Goal: Information Seeking & Learning: Learn about a topic

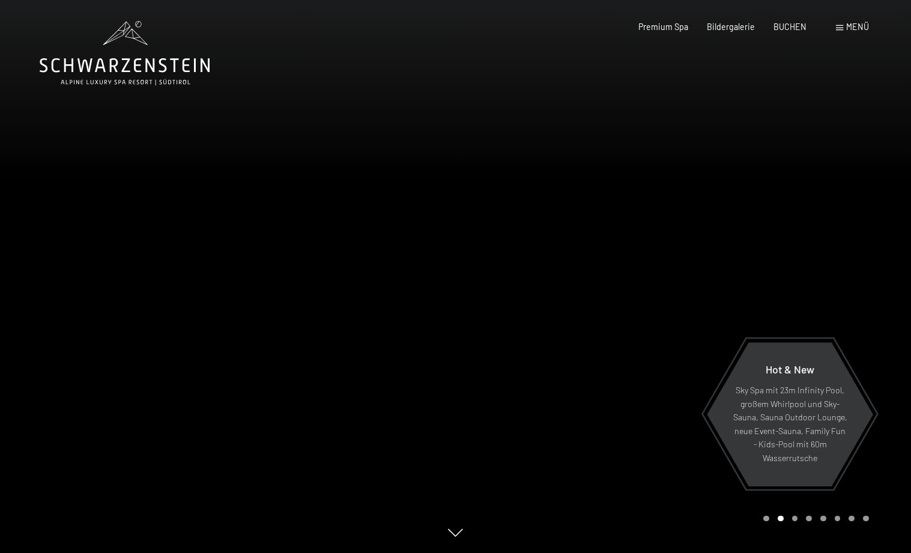
click at [734, 294] on div at bounding box center [684, 276] width 456 height 553
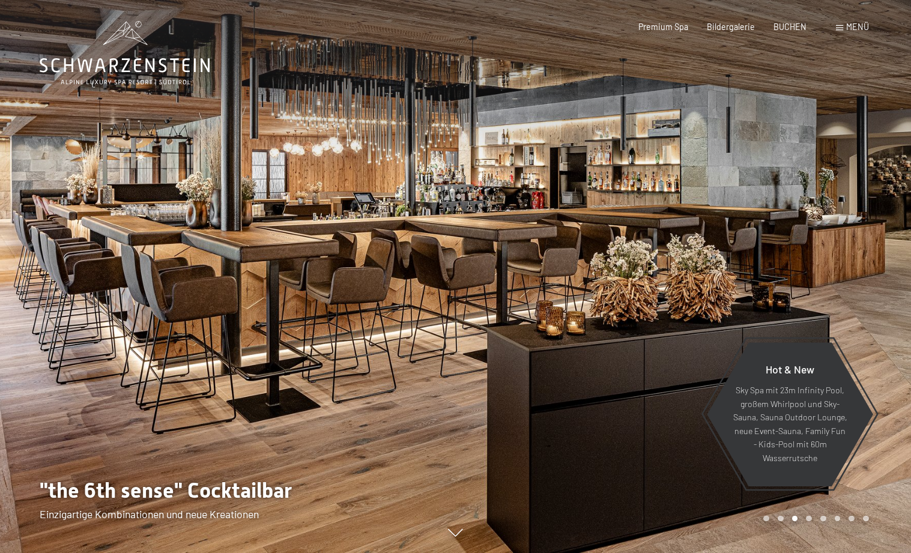
click at [734, 291] on div at bounding box center [684, 276] width 456 height 553
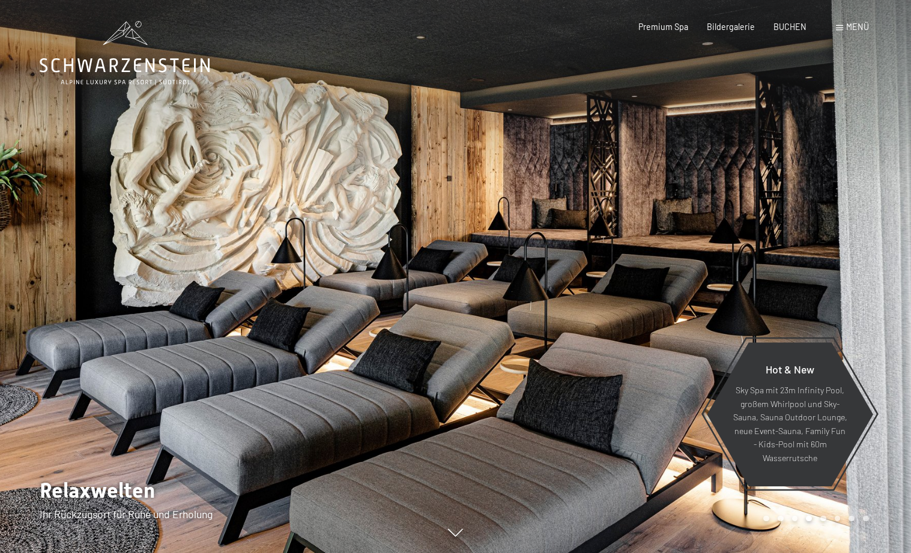
click at [734, 291] on div at bounding box center [684, 276] width 456 height 553
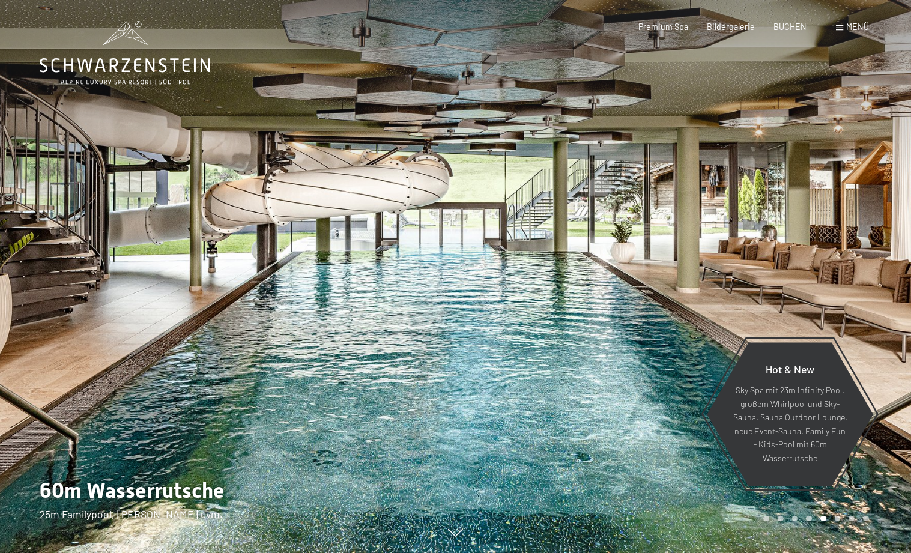
click at [734, 291] on div at bounding box center [684, 276] width 456 height 553
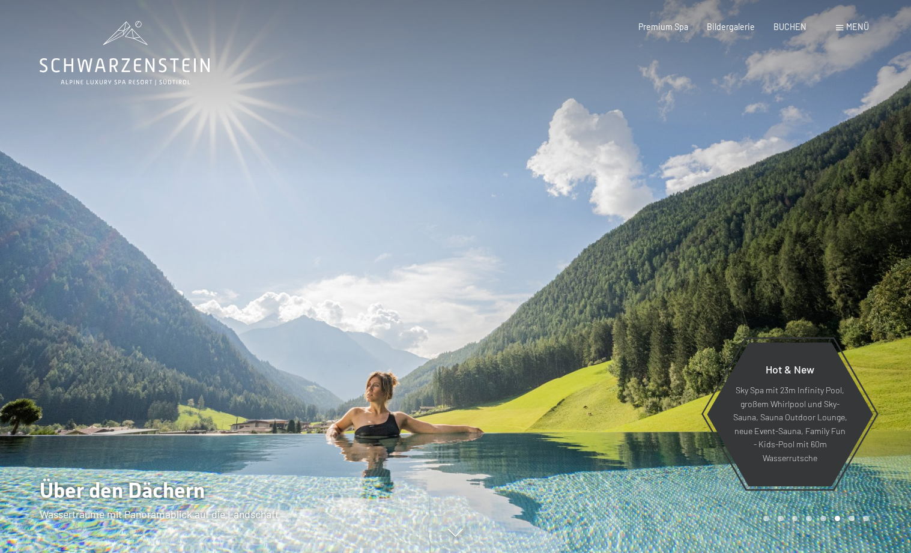
click at [734, 271] on div at bounding box center [684, 276] width 456 height 553
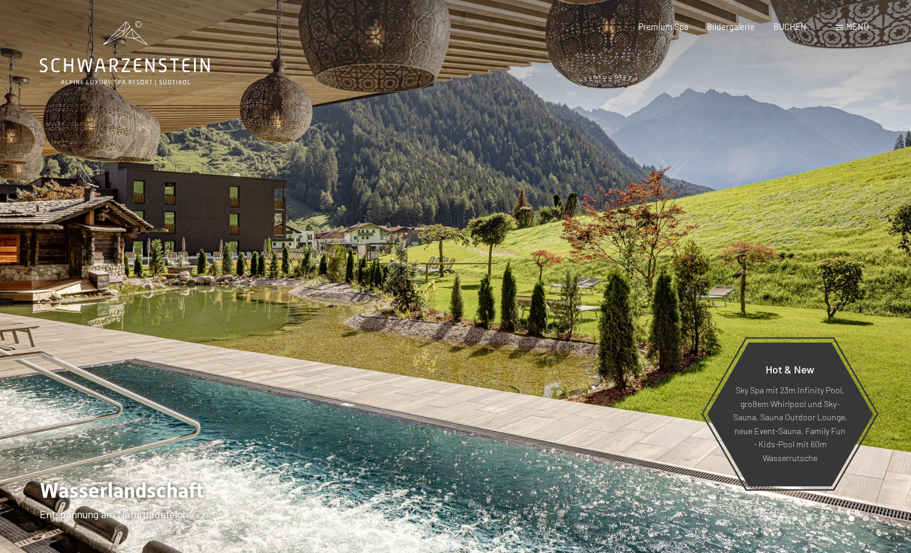
click at [734, 271] on div at bounding box center [684, 276] width 456 height 553
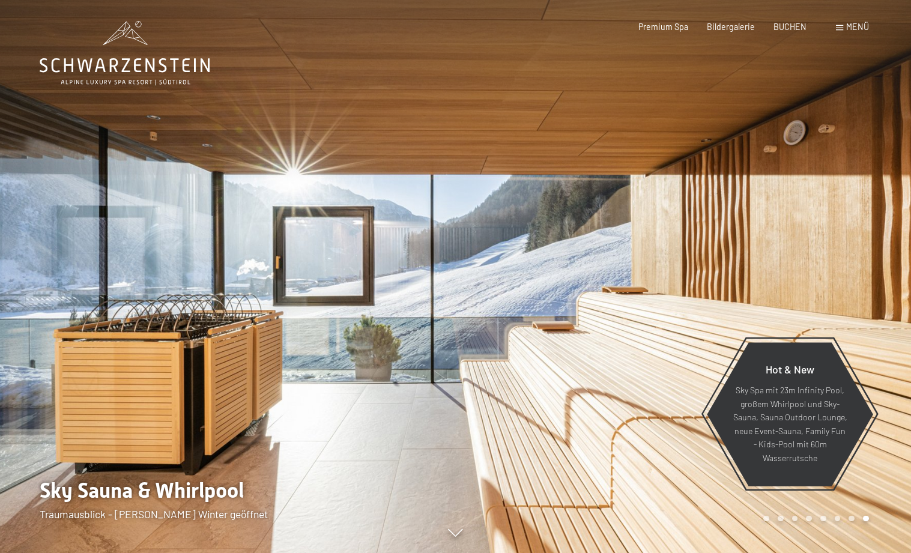
click at [734, 271] on div at bounding box center [684, 276] width 456 height 553
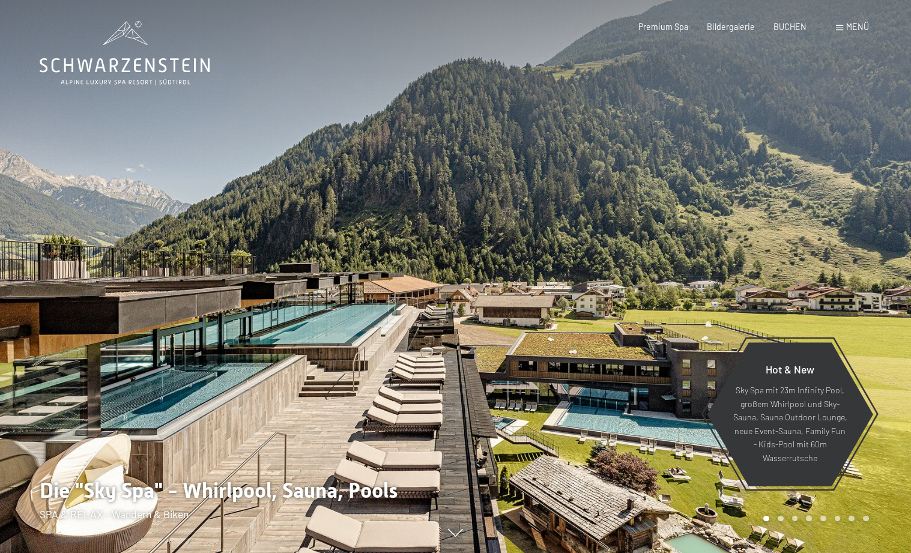
click at [734, 271] on div at bounding box center [684, 276] width 456 height 553
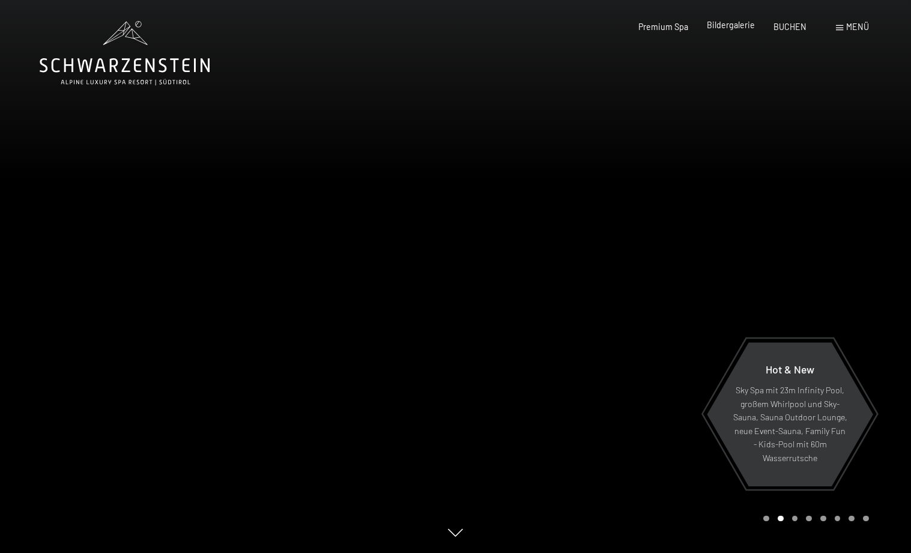
click at [729, 23] on span "Bildergalerie" at bounding box center [731, 25] width 48 height 10
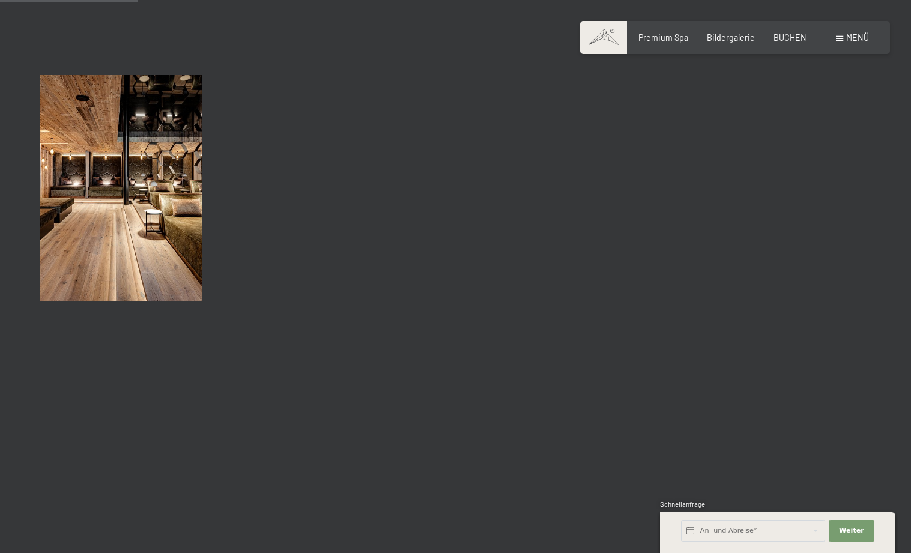
scroll to position [2109, 0]
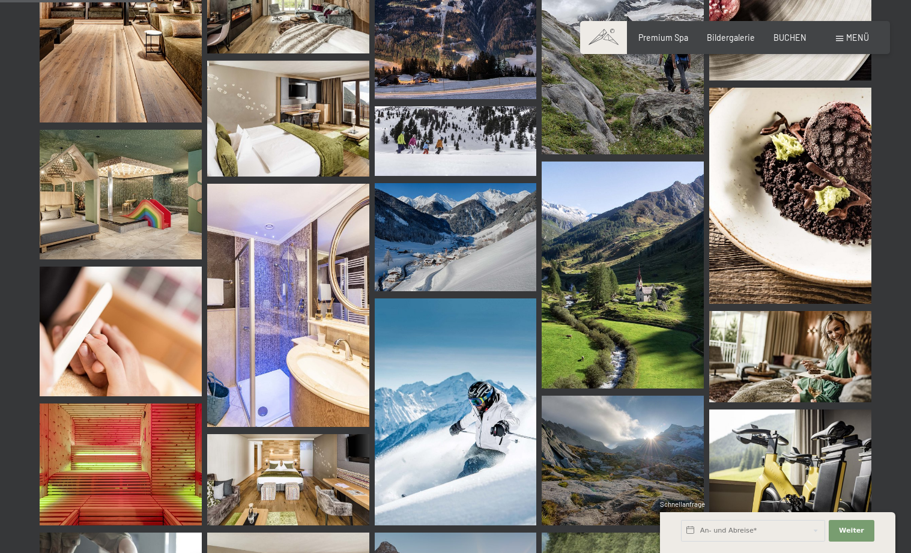
click at [672, 308] on img at bounding box center [623, 275] width 162 height 227
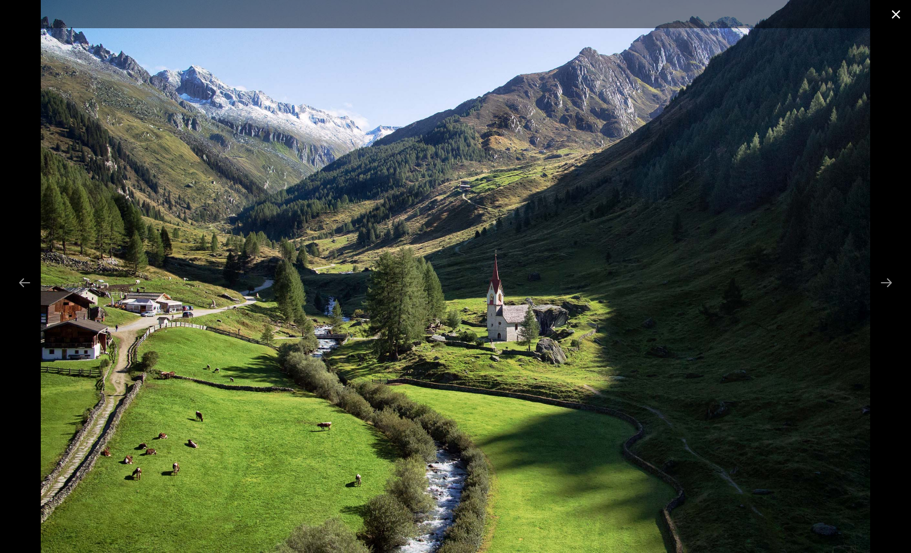
click at [898, 22] on button "Close gallery" at bounding box center [896, 14] width 30 height 28
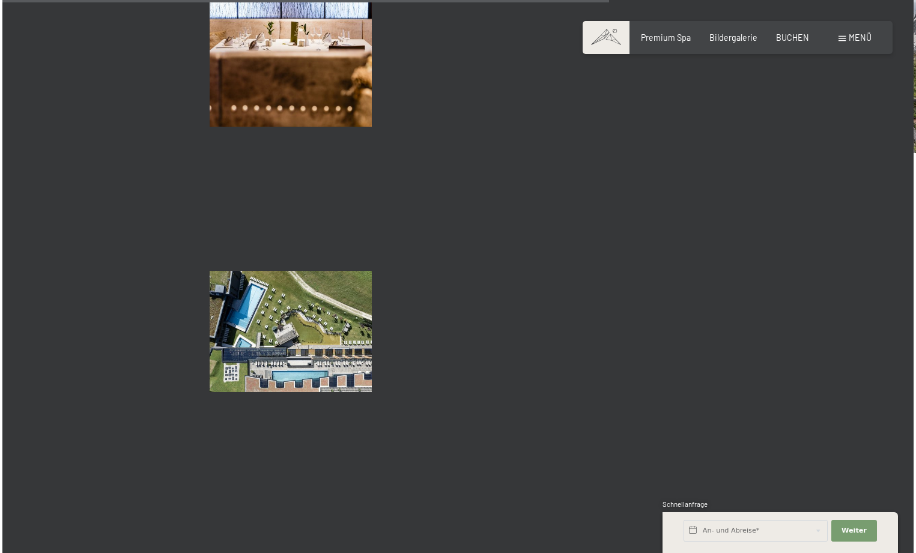
scroll to position [8065, 0]
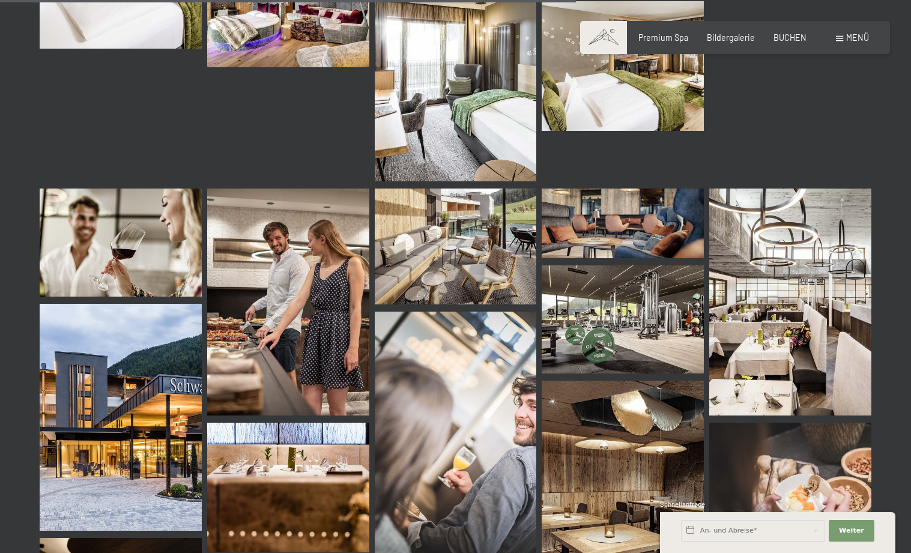
click at [859, 42] on span "Menü" at bounding box center [857, 37] width 23 height 10
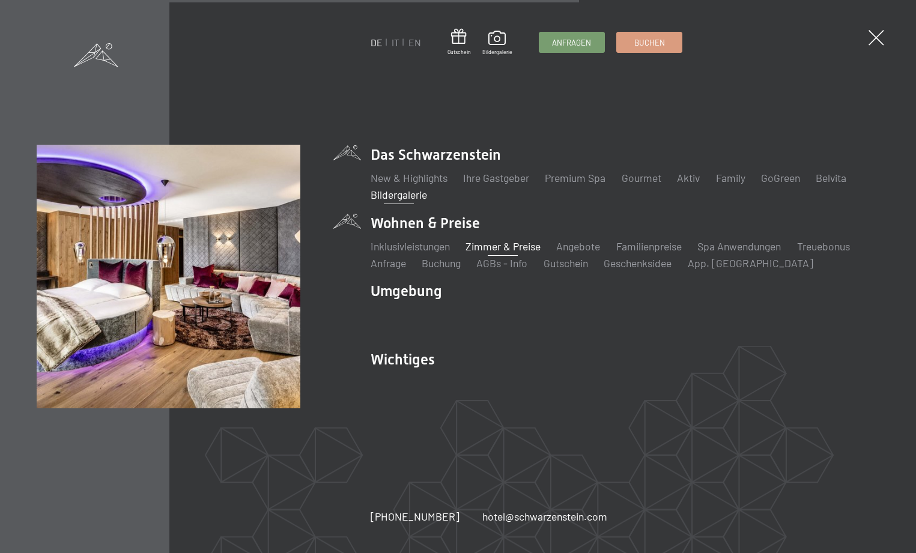
click at [487, 243] on link "Zimmer & Preise" at bounding box center [503, 246] width 75 height 13
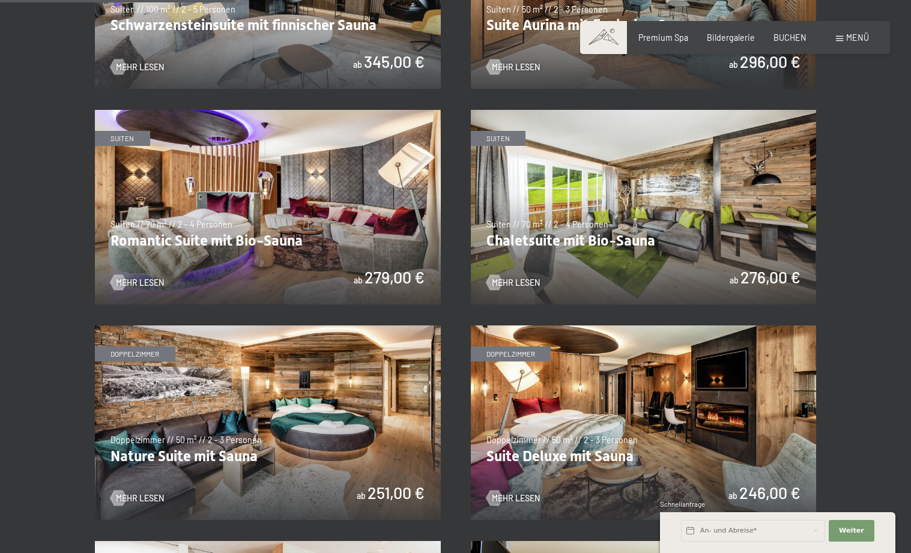
scroll to position [1060, 0]
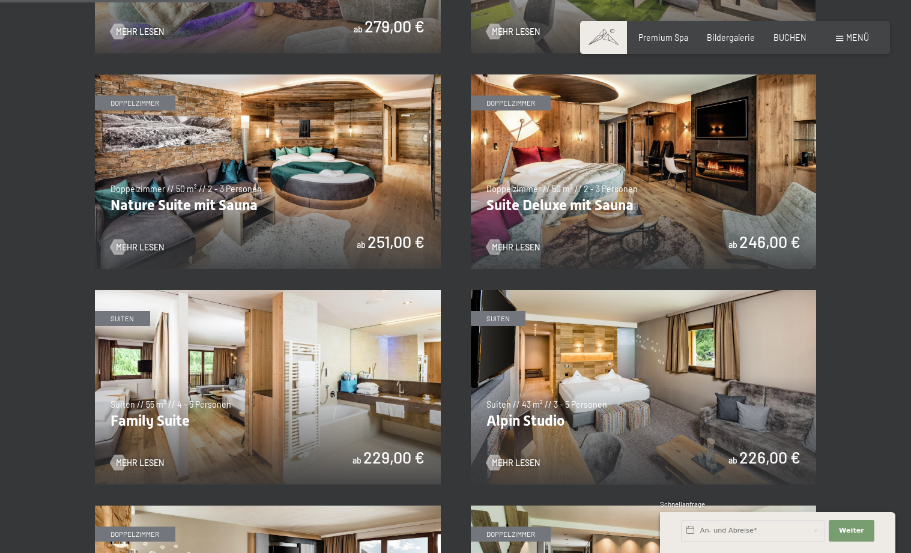
click at [693, 154] on img at bounding box center [644, 171] width 346 height 195
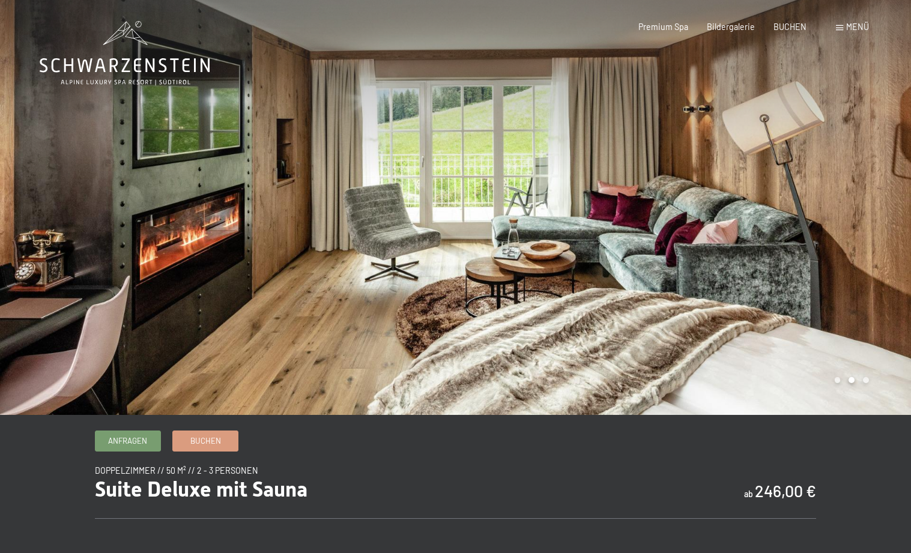
click at [845, 199] on div at bounding box center [684, 207] width 456 height 415
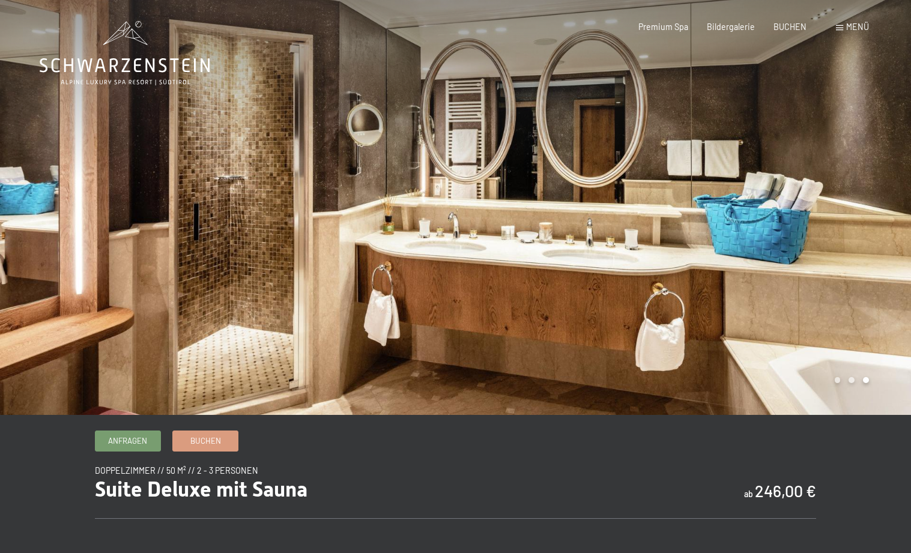
click at [832, 202] on div at bounding box center [684, 207] width 456 height 415
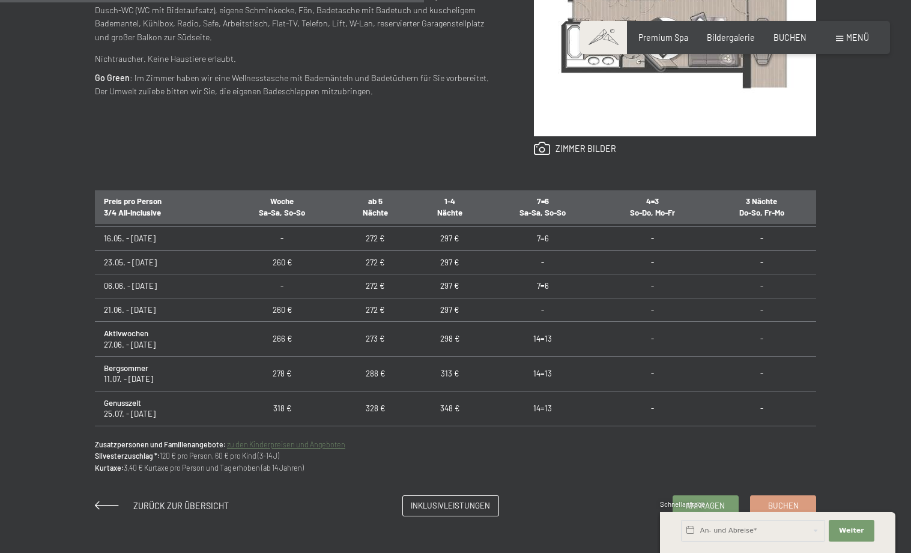
scroll to position [663, 0]
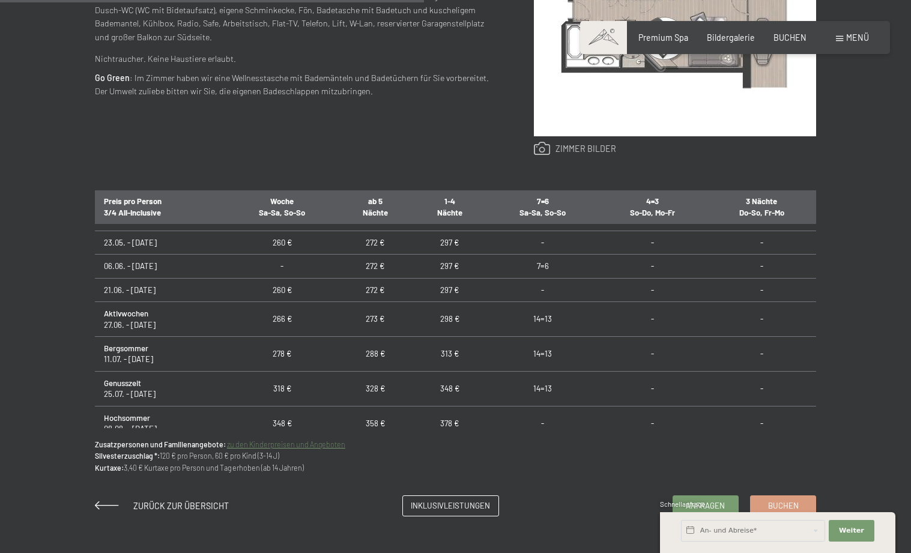
click at [586, 146] on link at bounding box center [575, 149] width 82 height 14
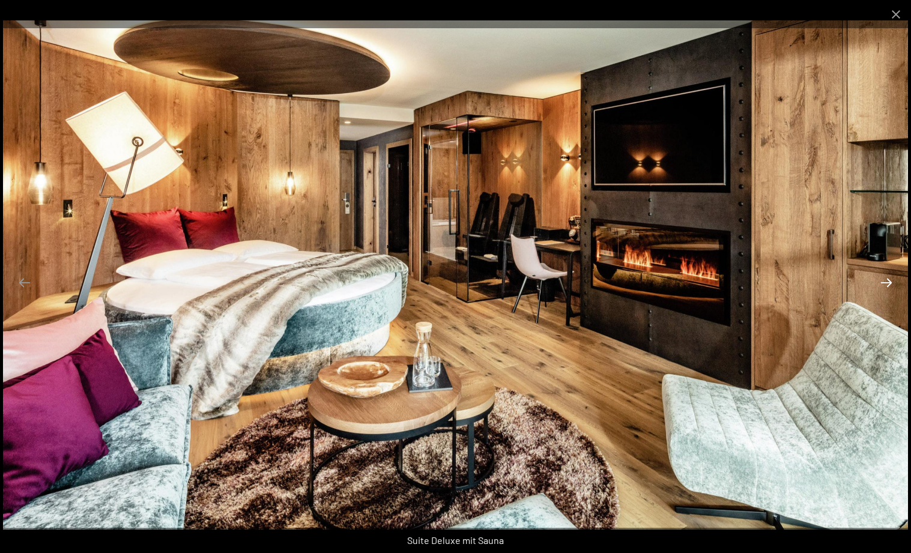
click at [883, 283] on button "Next slide" at bounding box center [886, 282] width 25 height 23
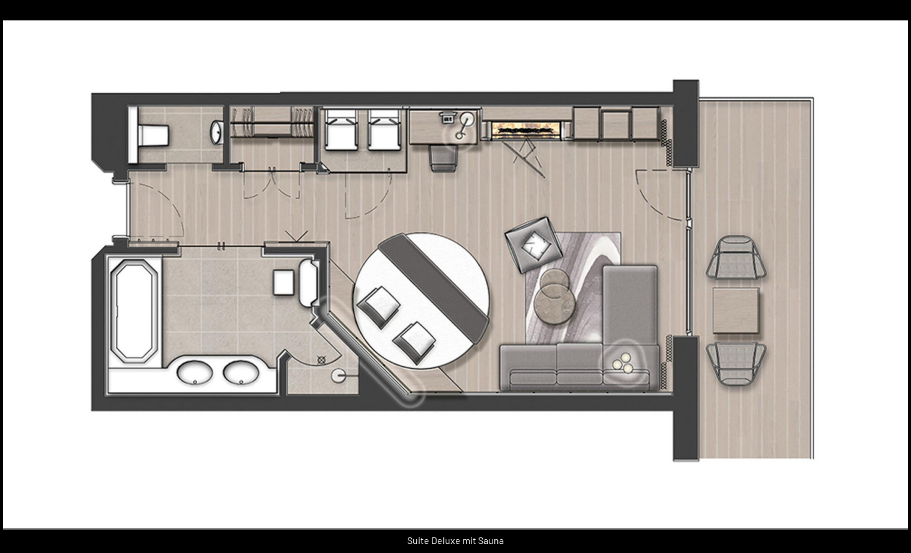
click at [883, 283] on button "Next slide" at bounding box center [892, 282] width 25 height 23
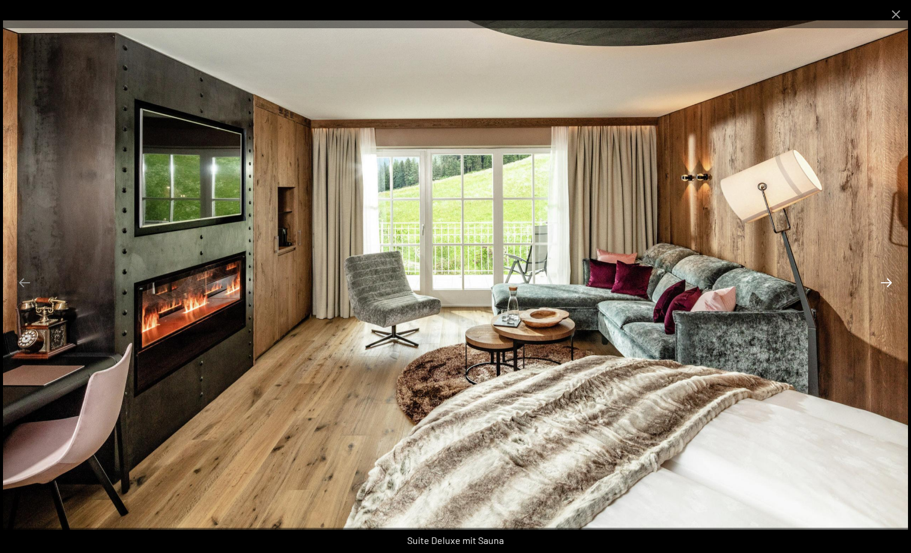
click at [883, 283] on button "Next slide" at bounding box center [886, 282] width 25 height 23
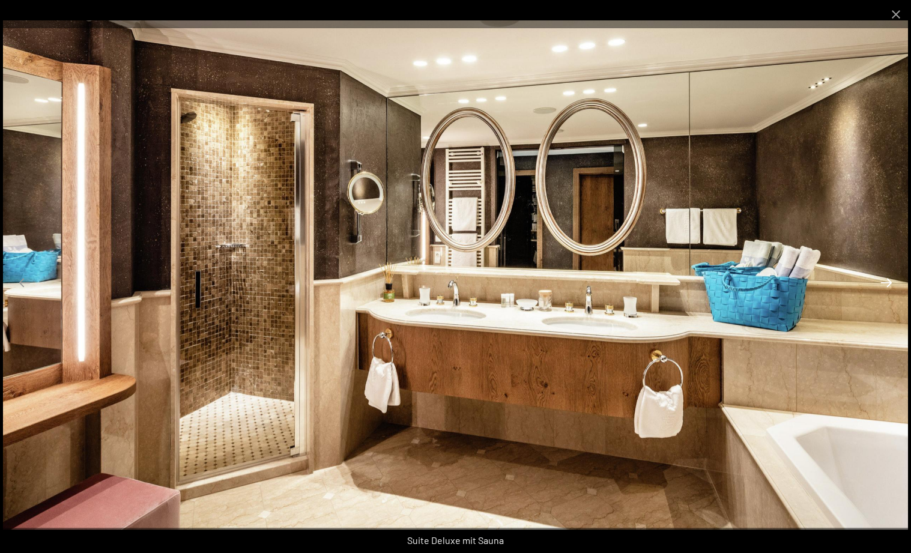
click at [883, 283] on button "Next slide" at bounding box center [886, 282] width 25 height 23
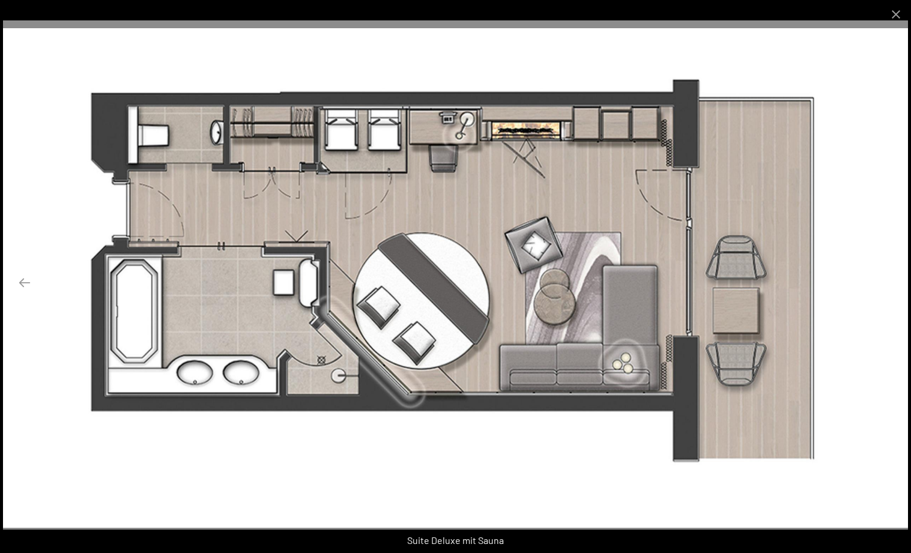
click at [883, 283] on button "Next slide" at bounding box center [886, 282] width 25 height 23
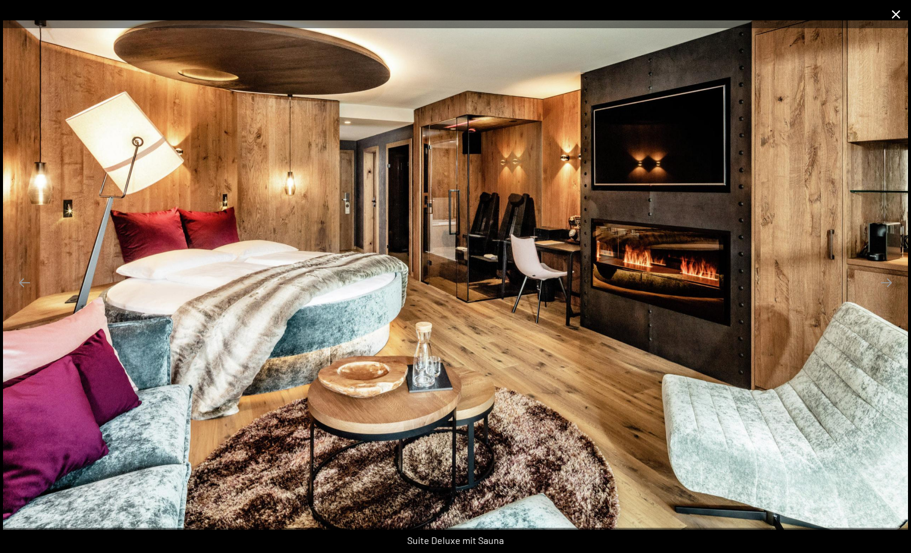
click at [896, 20] on button "Close gallery" at bounding box center [896, 14] width 30 height 28
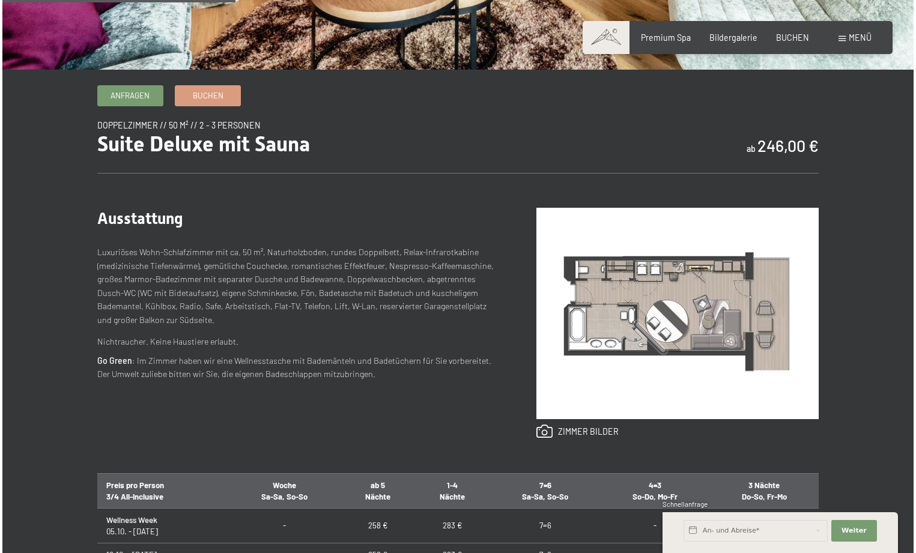
scroll to position [0, 0]
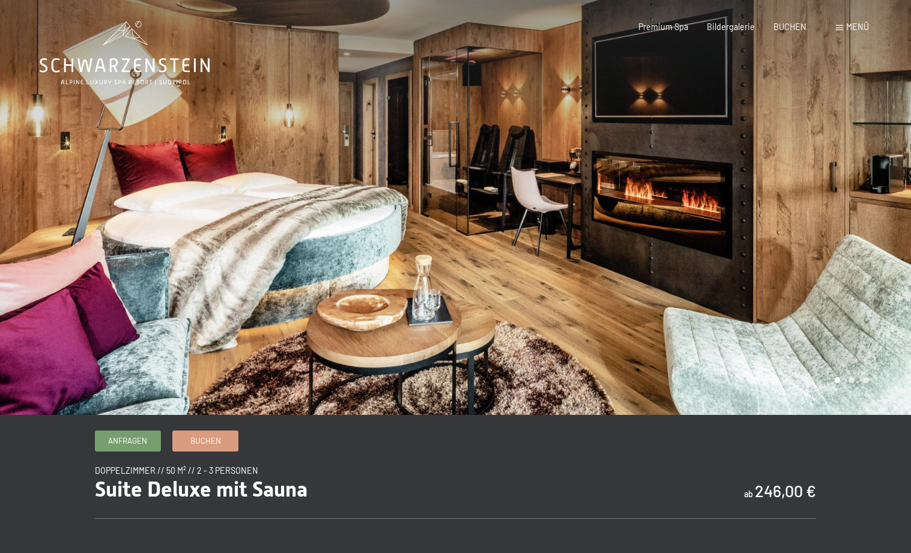
click at [855, 25] on span "Menü" at bounding box center [857, 27] width 23 height 10
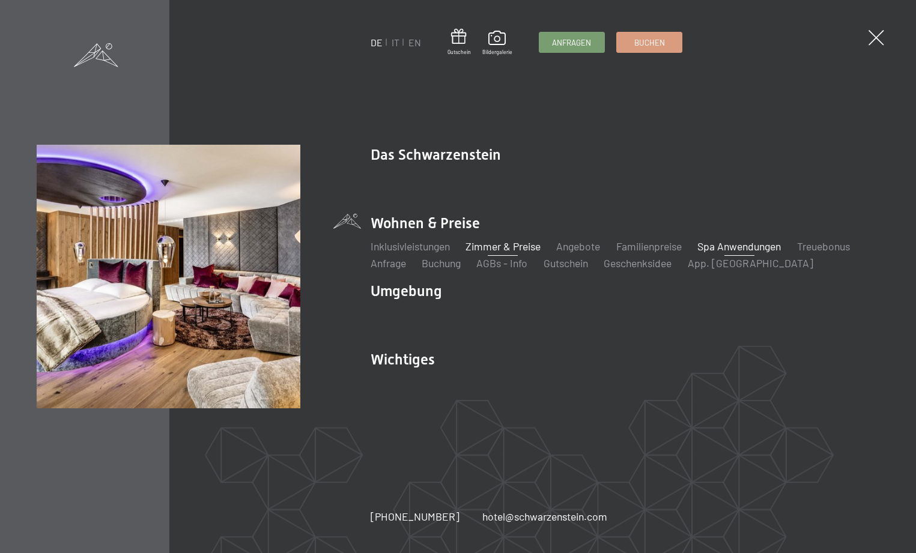
click at [756, 242] on link "Spa Anwendungen" at bounding box center [739, 246] width 84 height 13
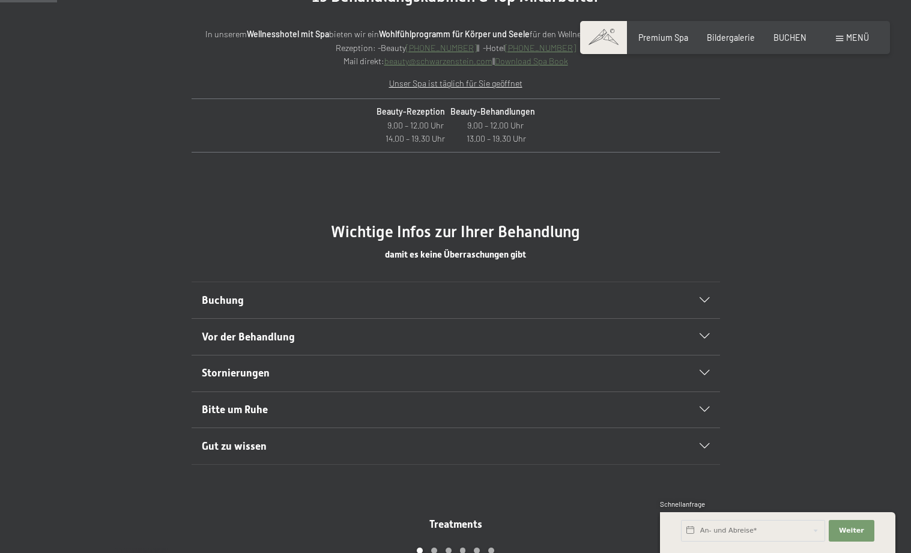
scroll to position [521, 0]
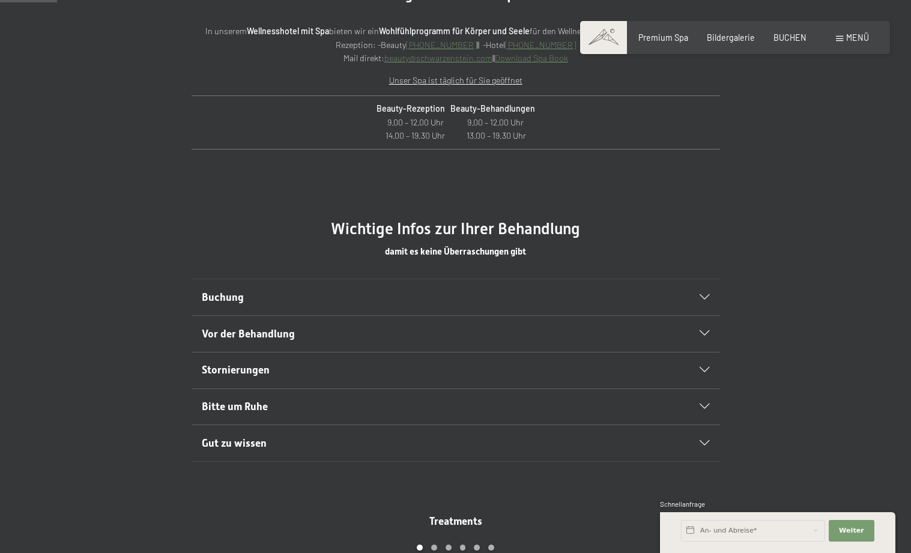
click at [701, 295] on icon at bounding box center [705, 297] width 10 height 5
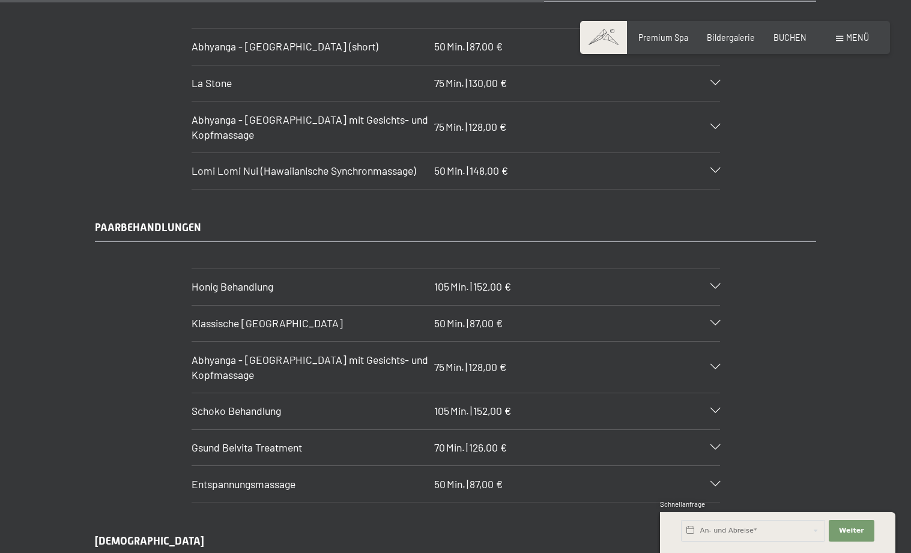
scroll to position [4991, 0]
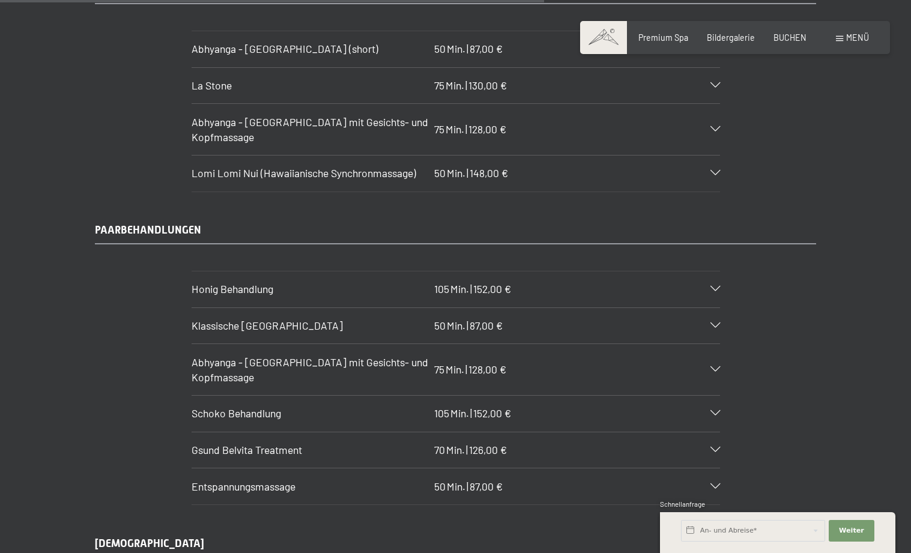
click at [507, 308] on div "Klassische [GEOGRAPHIC_DATA] 50 Min. | 87,00 €" at bounding box center [456, 326] width 529 height 36
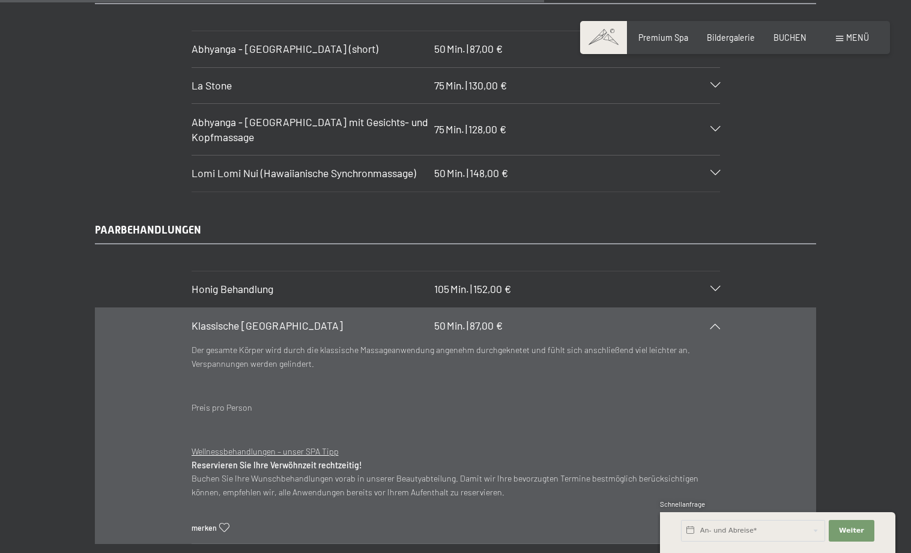
click at [507, 308] on div "Klassische [GEOGRAPHIC_DATA] 50 Min. | 87,00 €" at bounding box center [456, 326] width 529 height 36
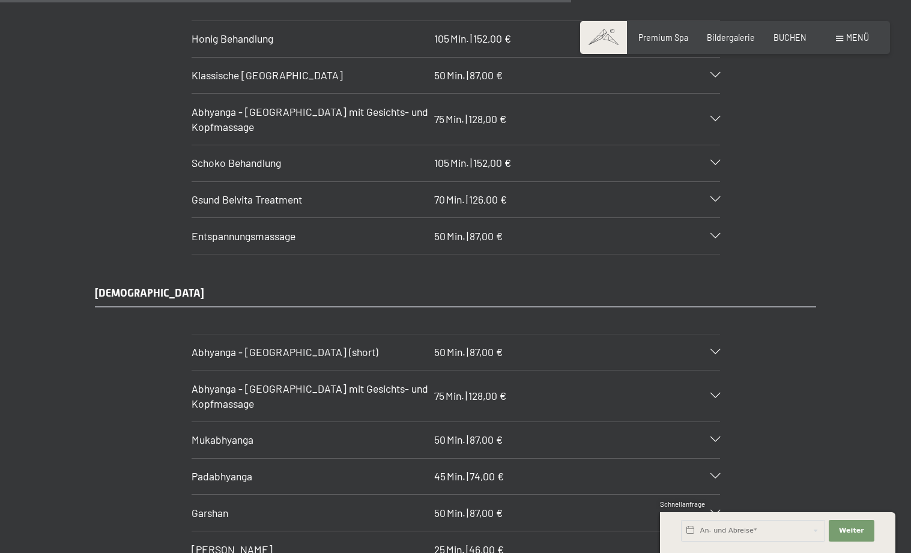
scroll to position [5357, 0]
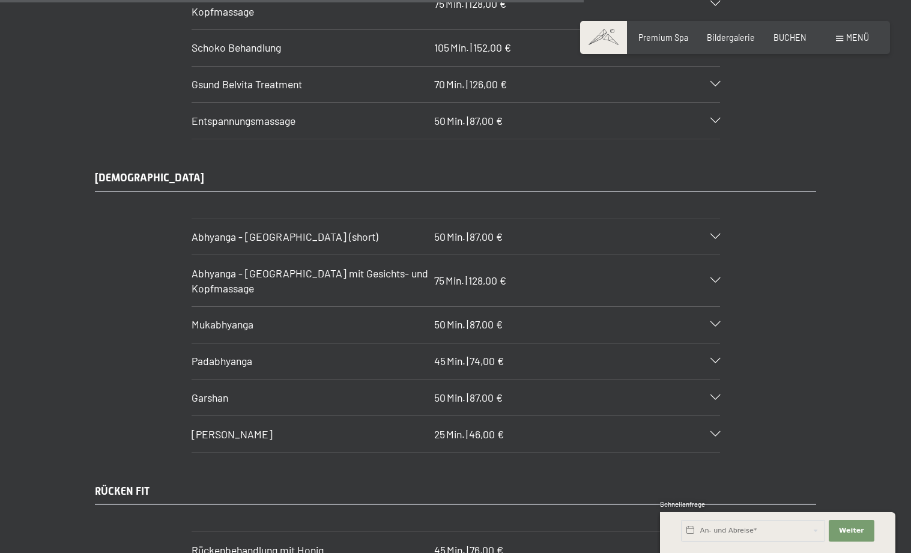
click at [521, 416] on div "Shiro Abhyanga 25 Min. | 46,00 €" at bounding box center [456, 434] width 529 height 36
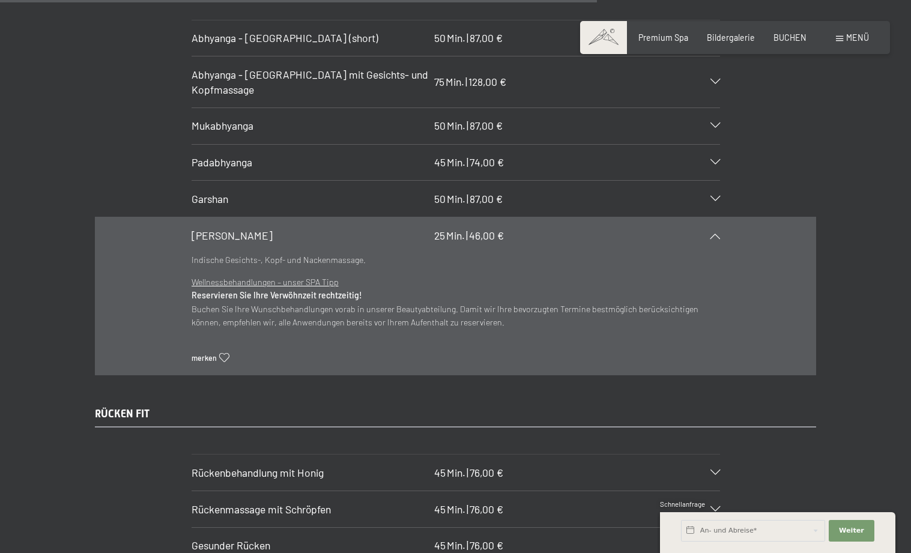
scroll to position [5623, 0]
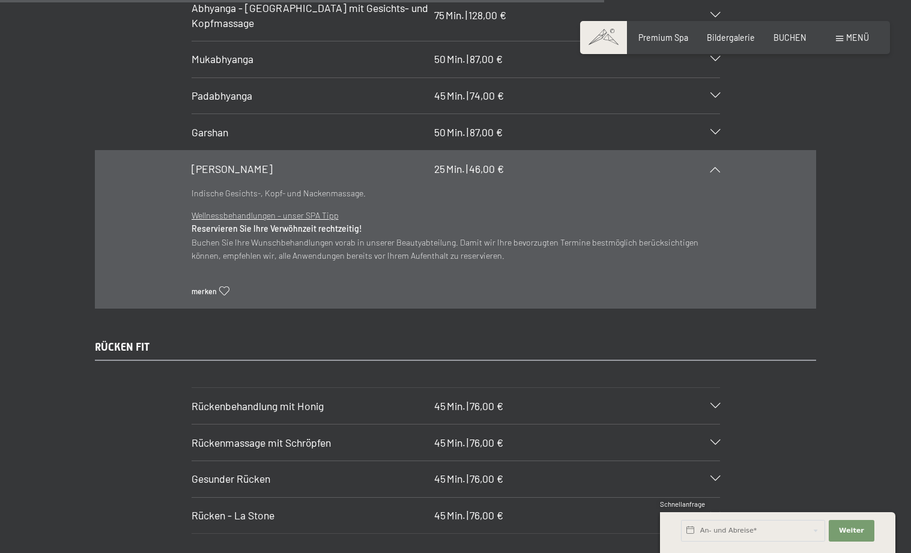
click at [418, 472] on h3 "Gesunder Rücken" at bounding box center [311, 479] width 238 height 15
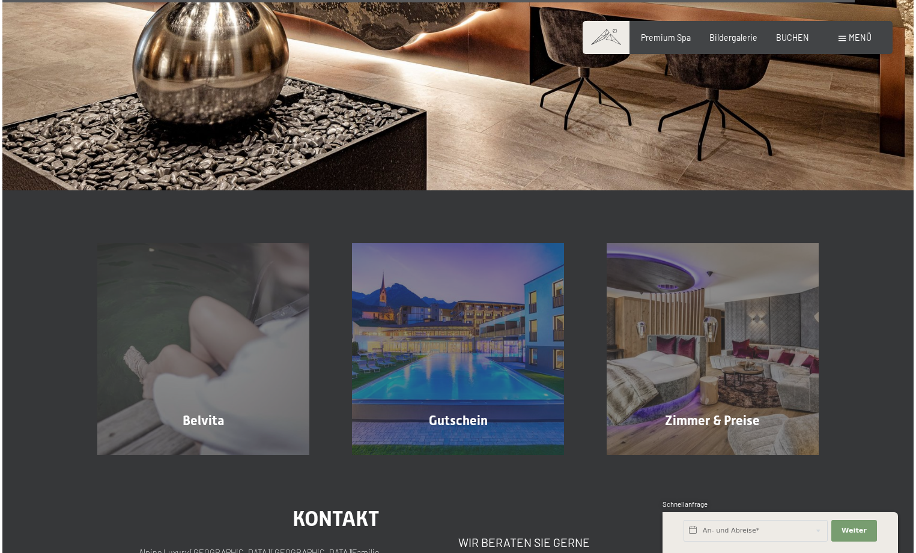
scroll to position [8401, 0]
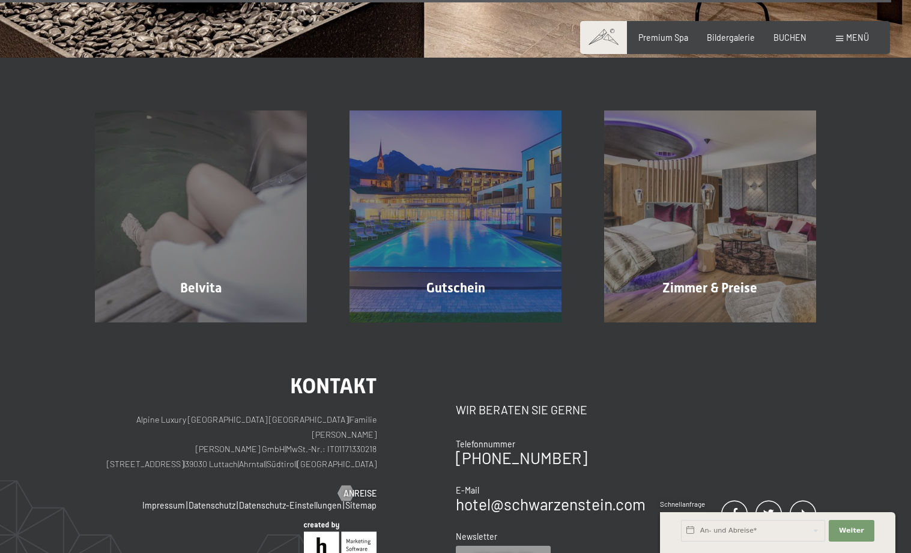
click at [837, 43] on div "Menü" at bounding box center [852, 38] width 33 height 12
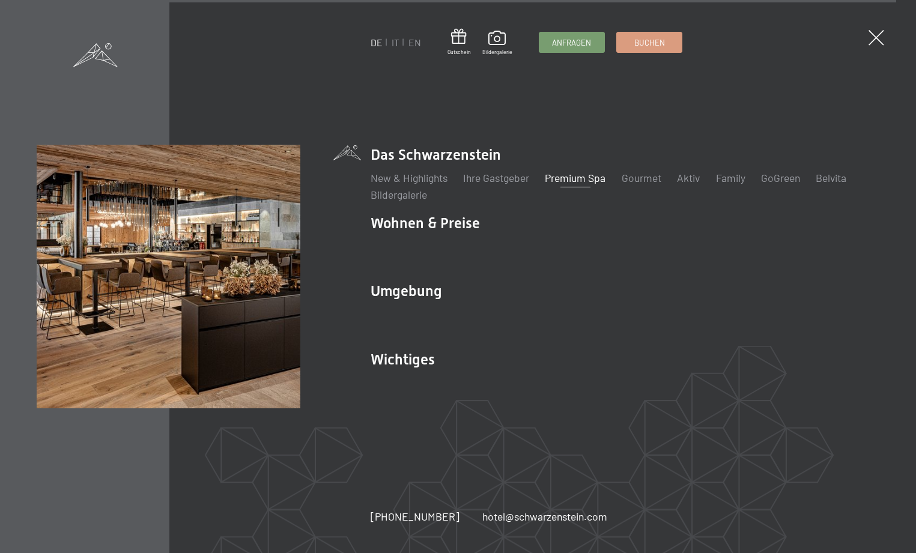
click at [589, 177] on link "Premium Spa" at bounding box center [575, 177] width 61 height 13
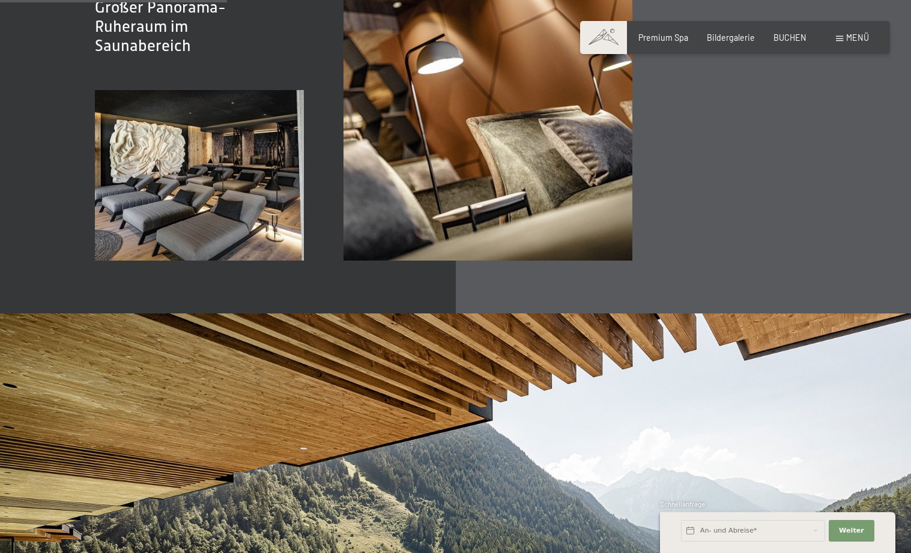
scroll to position [1575, 0]
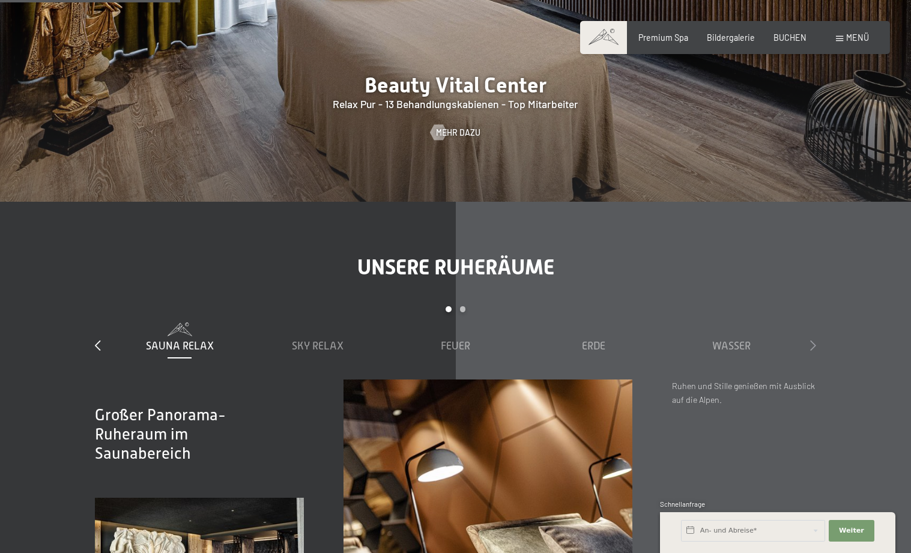
click at [813, 340] on icon at bounding box center [813, 345] width 6 height 11
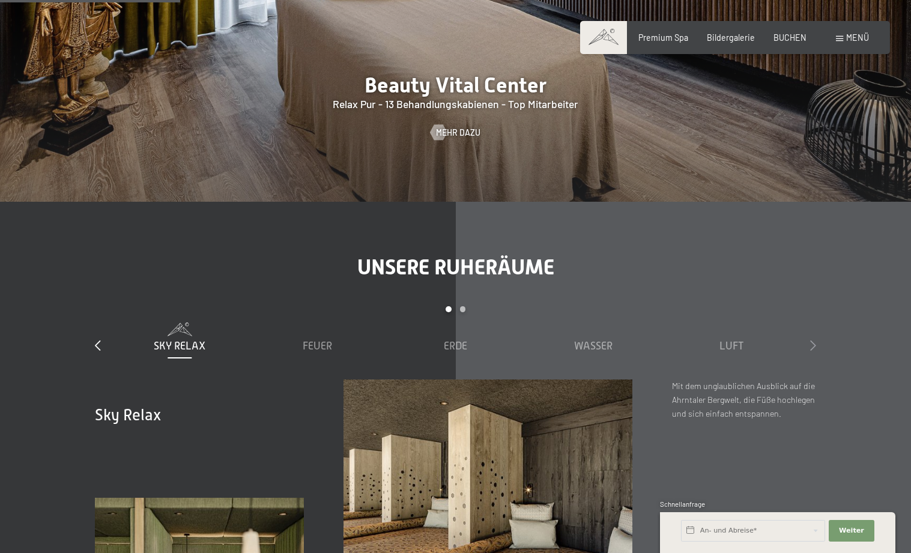
click at [813, 340] on icon at bounding box center [813, 345] width 6 height 11
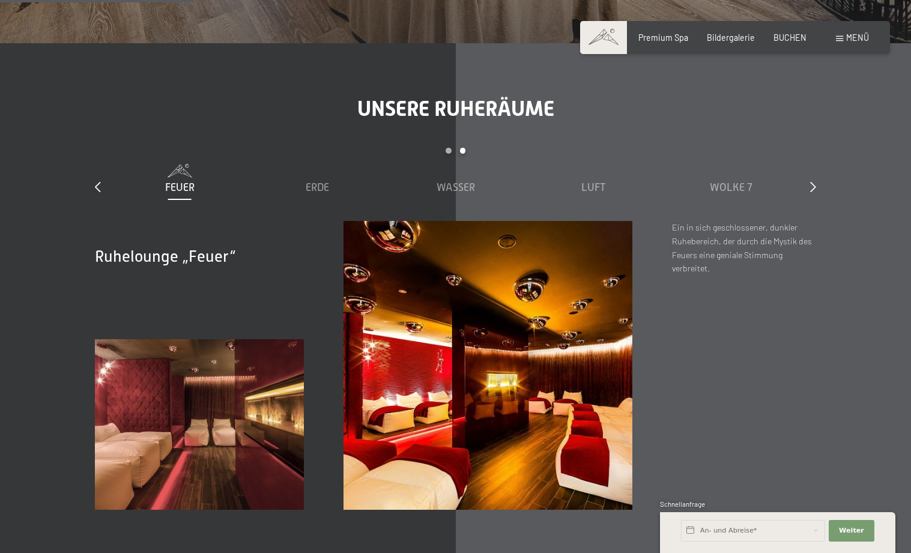
scroll to position [1777, 0]
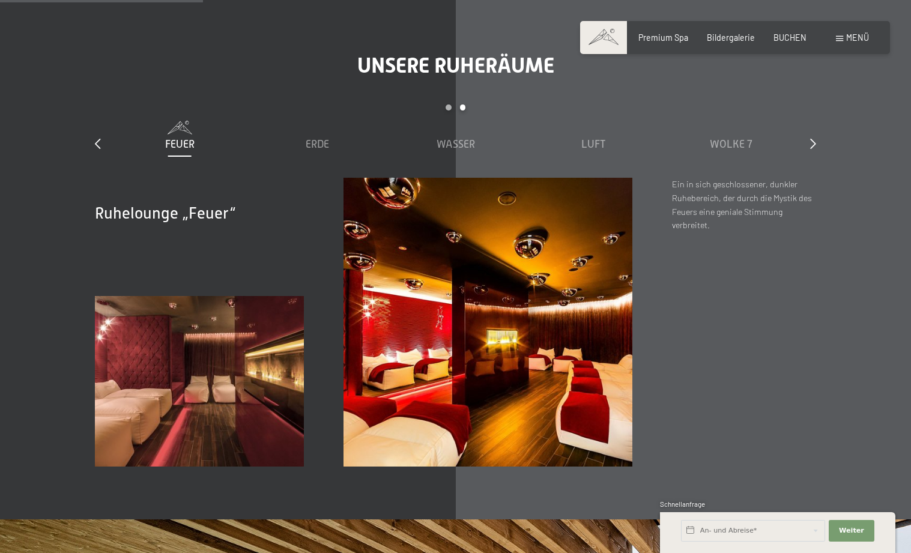
click at [810, 105] on div "slide 3 to 7 of 7 Sauna Relax Sky Relax Feuer Erde Wasser Luft Wolke 7" at bounding box center [456, 141] width 722 height 73
click at [816, 101] on div "Unsere Ruheräume slide 3 to 7 of 7 Sauna Relax Sky Relax Feuer Erde Wasser Luft…" at bounding box center [455, 260] width 801 height 414
click at [815, 138] on icon at bounding box center [813, 143] width 6 height 11
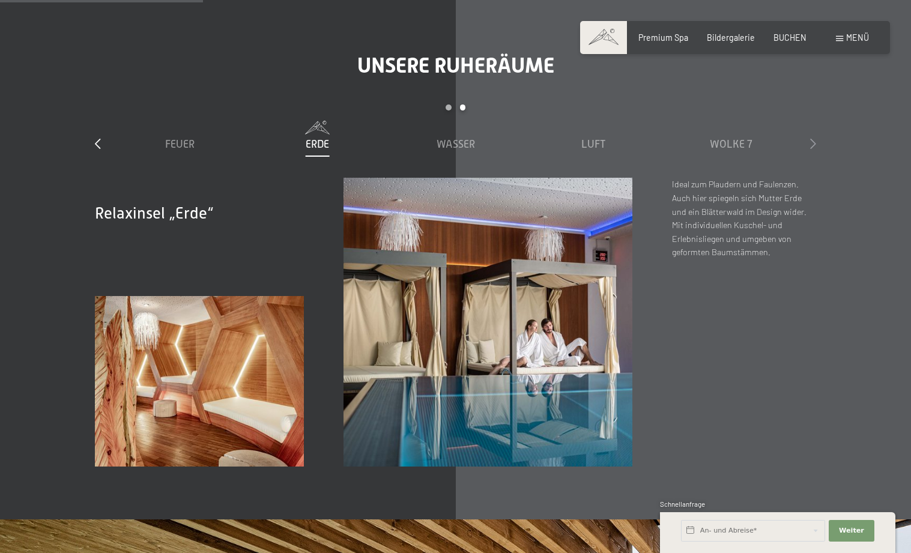
click at [814, 138] on icon at bounding box center [813, 143] width 6 height 11
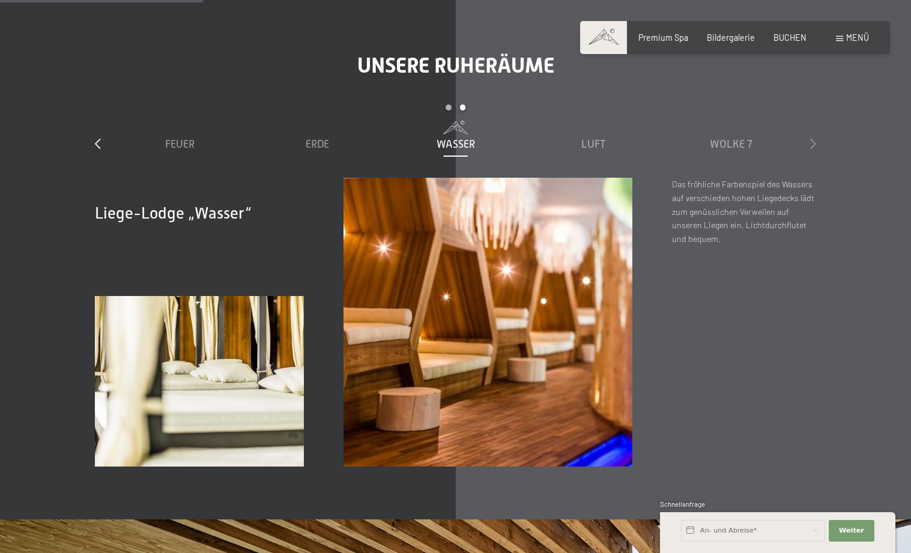
click at [813, 138] on icon at bounding box center [813, 143] width 6 height 11
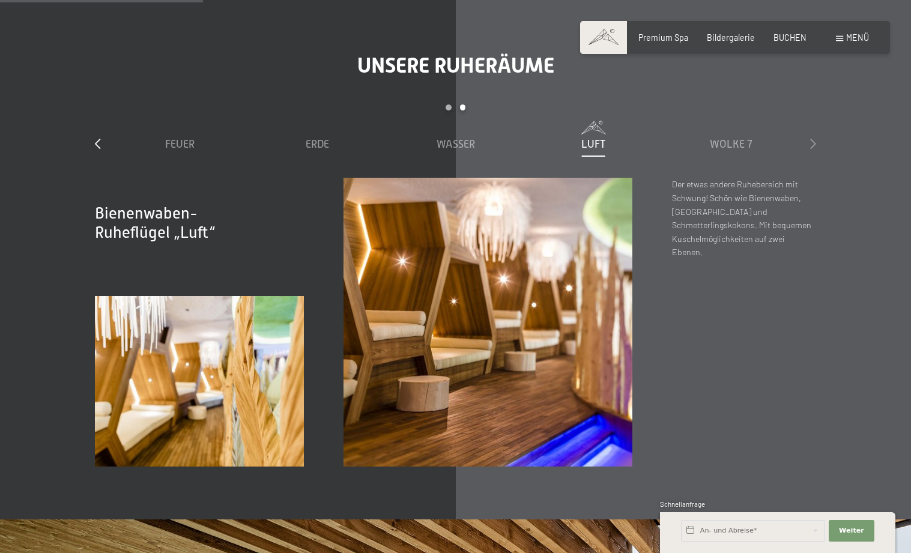
click at [813, 138] on icon at bounding box center [813, 143] width 6 height 11
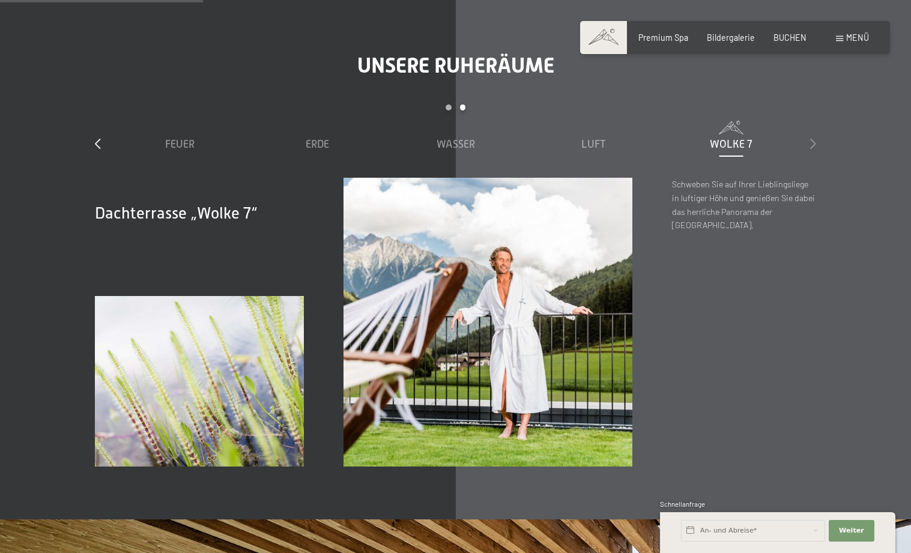
click at [813, 138] on icon at bounding box center [813, 143] width 6 height 11
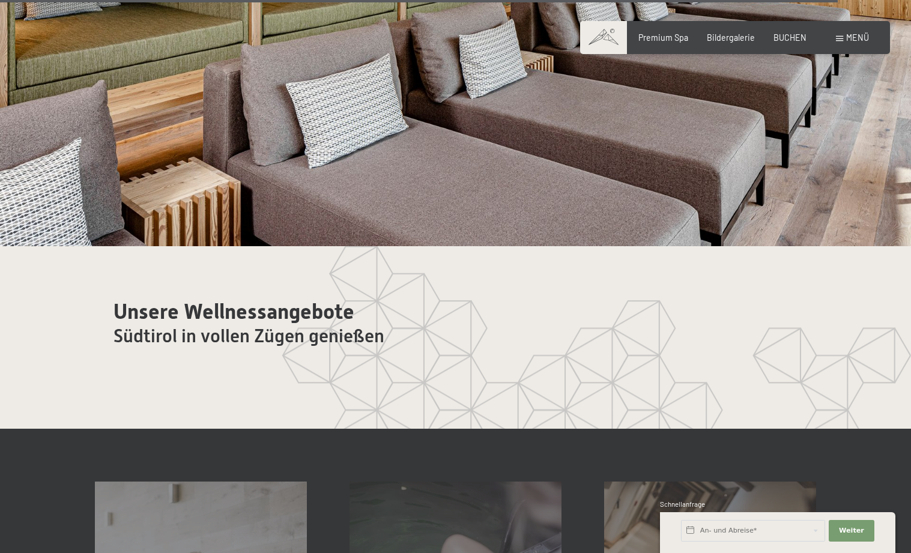
scroll to position [6391, 0]
